Goal: Information Seeking & Learning: Learn about a topic

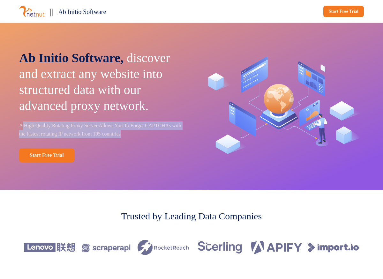
drag, startPoint x: 22, startPoint y: 139, endPoint x: 43, endPoint y: 156, distance: 26.5
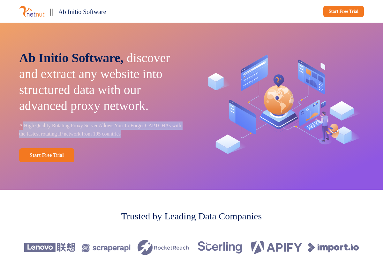
click at [43, 138] on p "A High Quality Rotating Proxy Server Allows You To Forget CAPTCHAs with the fas…" at bounding box center [100, 129] width 163 height 17
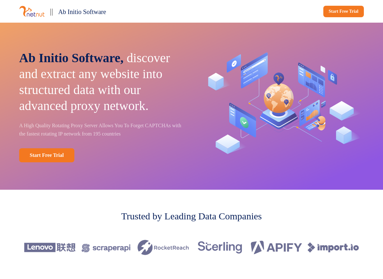
click at [43, 138] on p "A High Quality Rotating Proxy Server Allows You To Forget CAPTCHAs with the fas…" at bounding box center [100, 129] width 163 height 17
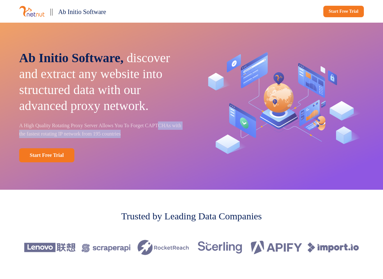
drag, startPoint x: 47, startPoint y: 155, endPoint x: 31, endPoint y: 142, distance: 20.0
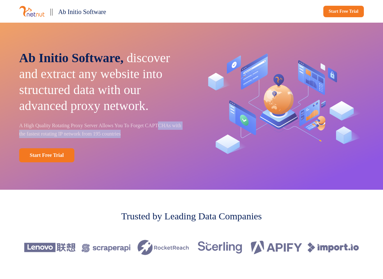
click at [31, 138] on p "A High Quality Rotating Proxy Server Allows You To Forget CAPTCHAs with the fas…" at bounding box center [100, 129] width 163 height 17
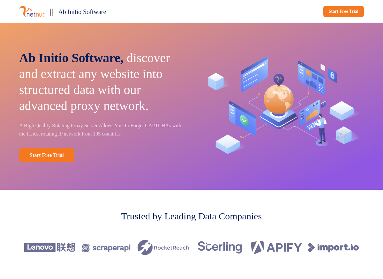
click at [31, 138] on p "A High Quality Rotating Proxy Server Allows You To Forget CAPTCHAs with the fas…" at bounding box center [100, 129] width 163 height 17
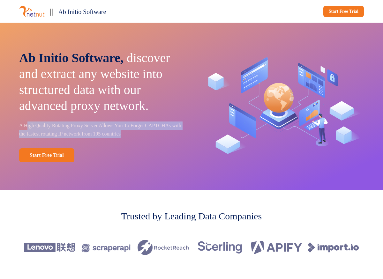
drag, startPoint x: 27, startPoint y: 139, endPoint x: 60, endPoint y: 156, distance: 36.9
click at [60, 138] on p "A High Quality Rotating Proxy Server Allows You To Forget CAPTCHAs with the fas…" at bounding box center [100, 129] width 163 height 17
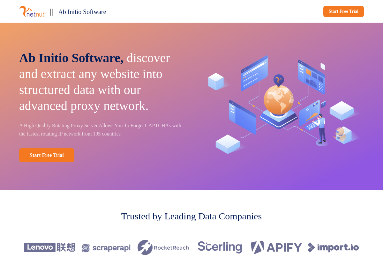
click at [60, 138] on p "A High Quality Rotating Proxy Server Allows You To Forget CAPTCHAs with the fas…" at bounding box center [100, 129] width 163 height 17
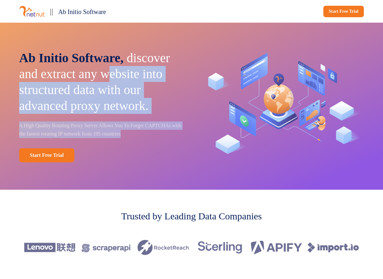
drag, startPoint x: 59, startPoint y: 155, endPoint x: 29, endPoint y: 89, distance: 72.7
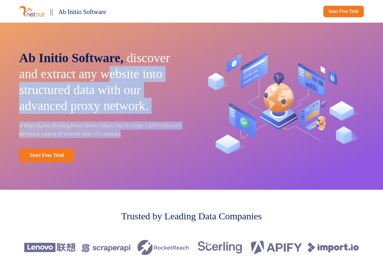
click at [29, 90] on div "Ab Initio Software, discover and extract any website into structured data with …" at bounding box center [100, 106] width 163 height 112
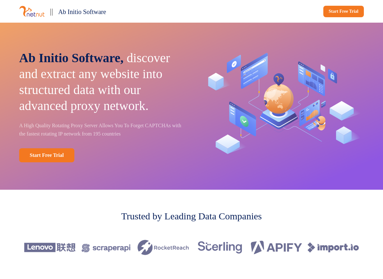
click at [29, 89] on p "Ab Initio Software, discover and extract any website into structured data with …" at bounding box center [100, 82] width 163 height 64
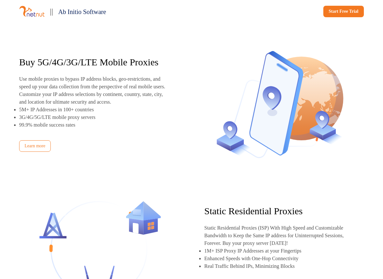
scroll to position [581, 0]
